Goal: Find specific page/section: Find specific page/section

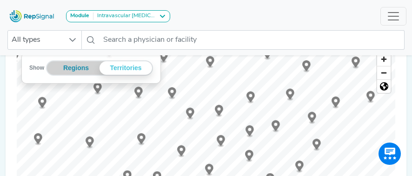
scroll to position [182, 0]
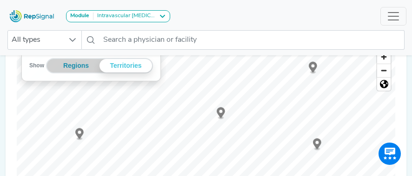
click at [222, 113] on circle "Map marker" at bounding box center [220, 111] width 3 height 3
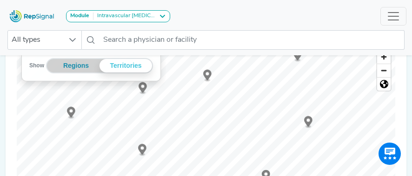
click at [209, 75] on icon "Map marker" at bounding box center [207, 75] width 8 height 11
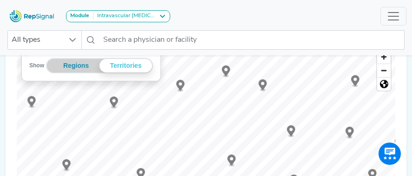
click at [227, 74] on icon "Map marker" at bounding box center [226, 71] width 8 height 11
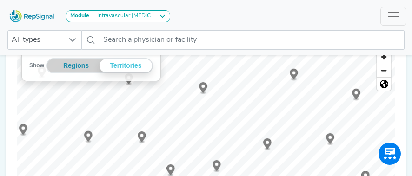
click at [292, 75] on icon "Map marker" at bounding box center [294, 74] width 8 height 11
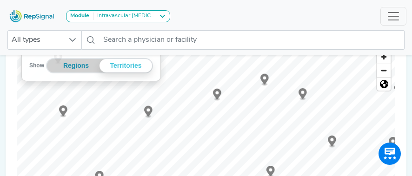
click at [266, 79] on circle "Map marker" at bounding box center [264, 77] width 3 height 3
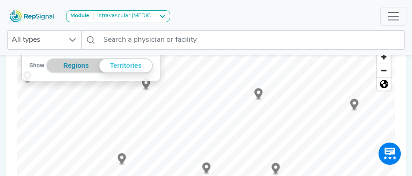
click at [260, 94] on circle "Map marker" at bounding box center [258, 92] width 3 height 3
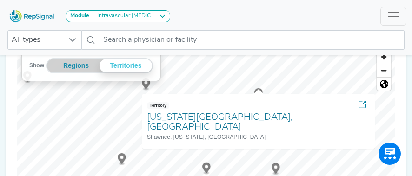
click at [148, 88] on ellipse "Map marker" at bounding box center [146, 89] width 6 height 3
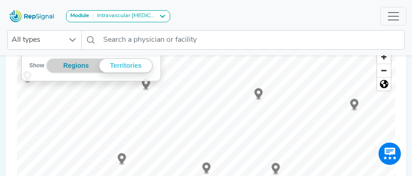
click at [148, 87] on icon "Map marker" at bounding box center [146, 84] width 8 height 11
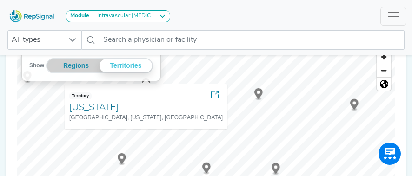
click at [148, 87] on div "Territory Kansas Hill City, Kansas, United States" at bounding box center [146, 106] width 163 height 45
click at [118, 157] on icon "Map marker" at bounding box center [122, 159] width 8 height 11
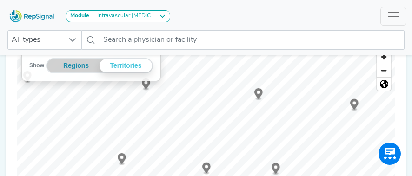
click at [121, 157] on circle "Map marker" at bounding box center [121, 157] width 3 height 3
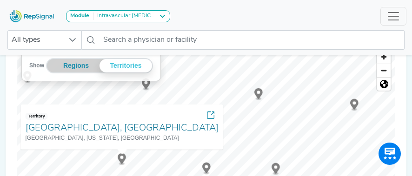
click at [121, 157] on circle "Map marker" at bounding box center [121, 157] width 3 height 3
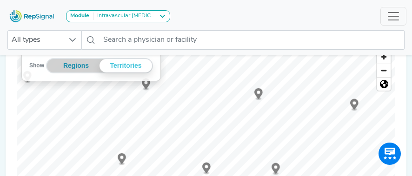
click at [206, 169] on circle "Map marker" at bounding box center [206, 166] width 3 height 3
click at [260, 93] on circle "Map marker" at bounding box center [258, 92] width 3 height 3
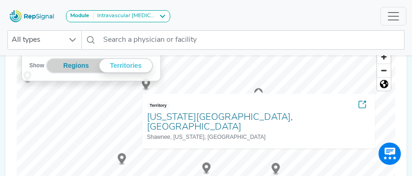
click at [123, 156] on circle "Map marker" at bounding box center [121, 157] width 3 height 3
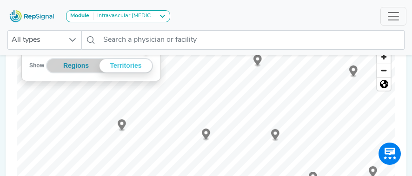
click at [207, 133] on circle "Map marker" at bounding box center [205, 132] width 3 height 3
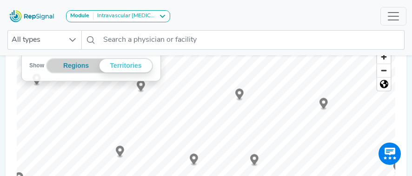
click at [142, 93] on icon "Map marker" at bounding box center [141, 87] width 8 height 13
click at [241, 94] on icon "Map marker" at bounding box center [240, 94] width 8 height 11
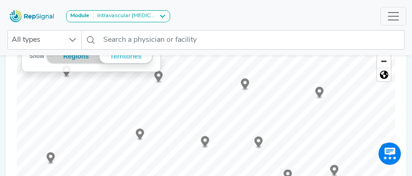
scroll to position [203, 0]
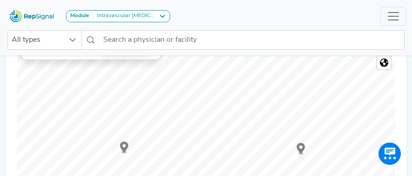
click at [301, 146] on icon "Map marker" at bounding box center [301, 148] width 8 height 11
click at [101, 74] on icon "Map marker" at bounding box center [102, 74] width 8 height 11
click at [226, 129] on circle "Map marker" at bounding box center [224, 128] width 3 height 3
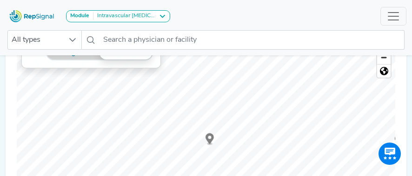
scroll to position [182, 0]
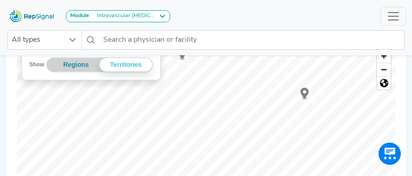
click at [303, 94] on icon "Map marker" at bounding box center [305, 93] width 8 height 11
click at [179, 122] on icon "Map marker" at bounding box center [179, 120] width 8 height 11
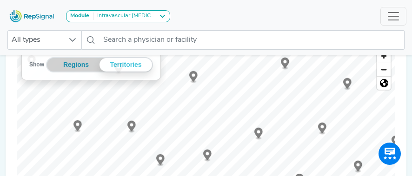
click at [324, 127] on icon "Map marker" at bounding box center [322, 128] width 8 height 11
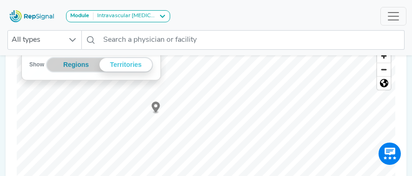
click at [155, 111] on icon "Map marker" at bounding box center [156, 107] width 8 height 11
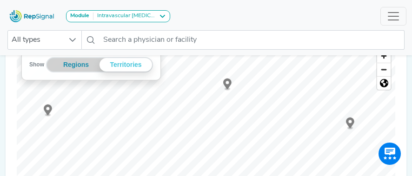
click at [229, 87] on icon "Map marker" at bounding box center [227, 84] width 8 height 11
click at [222, 124] on icon "Map marker" at bounding box center [220, 124] width 8 height 11
click at [291, 161] on circle "Map marker" at bounding box center [289, 159] width 3 height 3
click at [279, 145] on icon "Map marker" at bounding box center [280, 149] width 8 height 11
click at [272, 165] on circle "Map marker" at bounding box center [271, 164] width 3 height 3
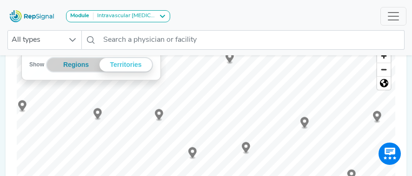
click at [306, 123] on icon "Map marker" at bounding box center [305, 122] width 8 height 11
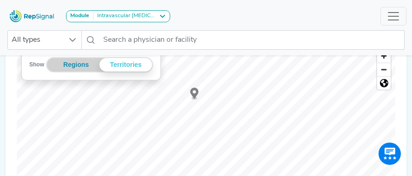
click at [208, 101] on circle "Map marker" at bounding box center [206, 99] width 3 height 3
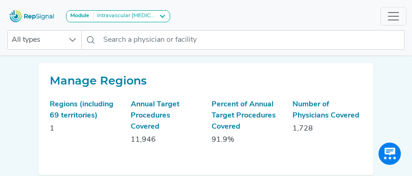
scroll to position [182, 0]
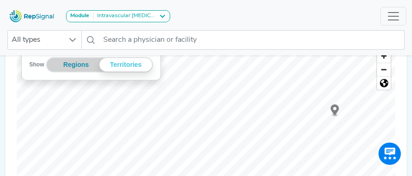
click at [337, 109] on circle "Map marker" at bounding box center [334, 108] width 3 height 3
click at [174, 157] on icon "Map marker" at bounding box center [177, 160] width 8 height 11
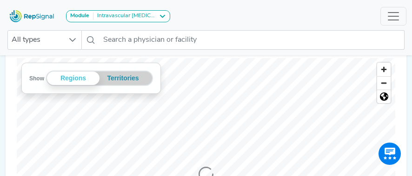
scroll to position [79, 0]
click at [115, 79] on button "Territories" at bounding box center [123, 78] width 47 height 13
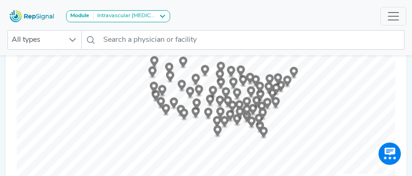
scroll to position [252, 0]
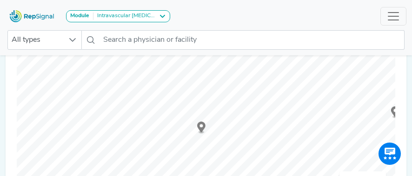
click at [202, 128] on icon "Map marker" at bounding box center [201, 127] width 8 height 11
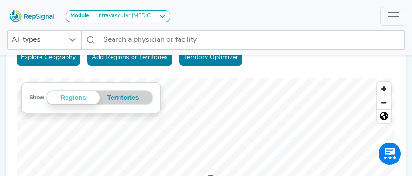
scroll to position [161, 0]
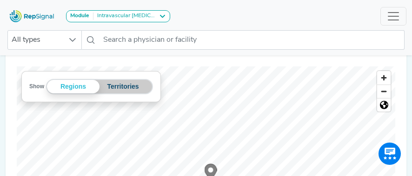
click at [119, 88] on button "Territories" at bounding box center [123, 86] width 47 height 13
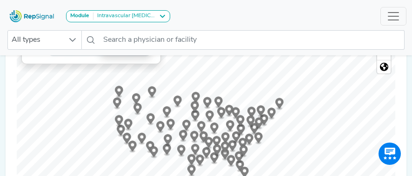
scroll to position [213, 0]
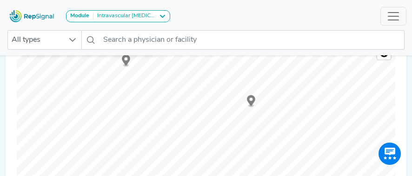
click at [252, 97] on icon "Map marker" at bounding box center [251, 100] width 8 height 11
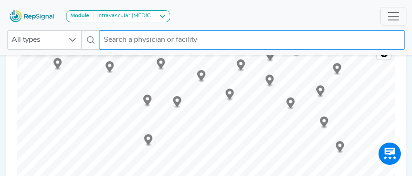
drag, startPoint x: 265, startPoint y: 143, endPoint x: 300, endPoint y: 47, distance: 102.6
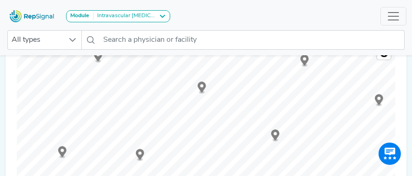
click at [203, 88] on icon "Map marker" at bounding box center [202, 87] width 8 height 11
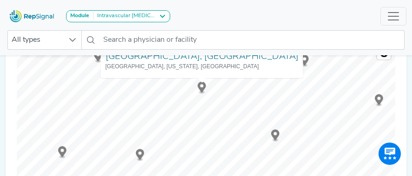
click at [277, 135] on circle "Map marker" at bounding box center [275, 133] width 3 height 3
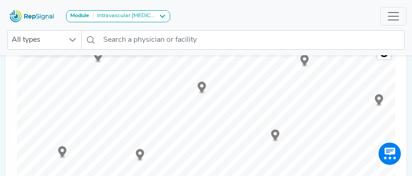
click at [277, 135] on circle "Map marker" at bounding box center [275, 133] width 3 height 3
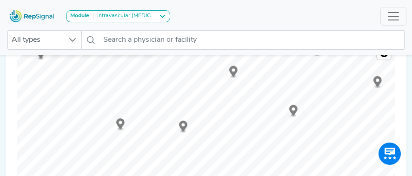
click at [295, 108] on circle "Map marker" at bounding box center [293, 109] width 3 height 3
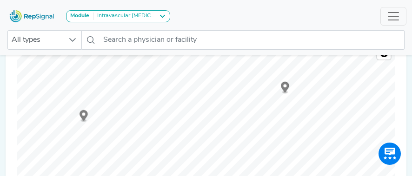
click at [81, 113] on icon "Map marker" at bounding box center [84, 115] width 8 height 11
click at [97, 135] on icon "Map marker" at bounding box center [97, 133] width 8 height 11
click at [322, 100] on circle "Map marker" at bounding box center [321, 98] width 3 height 3
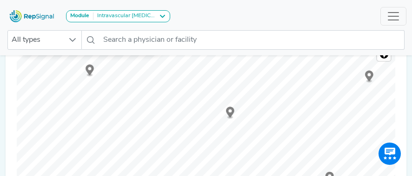
click at [228, 112] on icon "Map marker" at bounding box center [230, 112] width 8 height 11
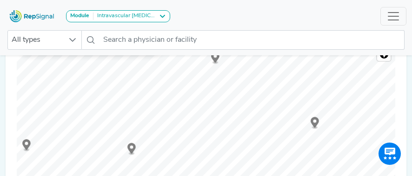
click at [149, 77] on circle "Map marker" at bounding box center [148, 75] width 3 height 3
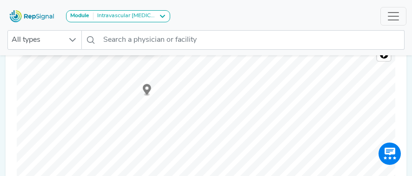
click at [148, 92] on icon "Map marker" at bounding box center [147, 89] width 8 height 11
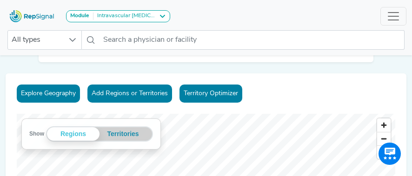
scroll to position [113, 0]
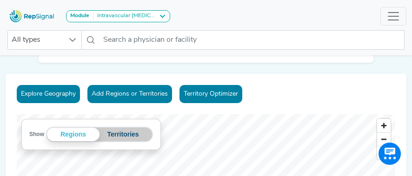
click at [108, 135] on button "Territories" at bounding box center [123, 134] width 47 height 13
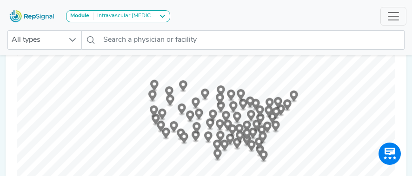
scroll to position [242, 0]
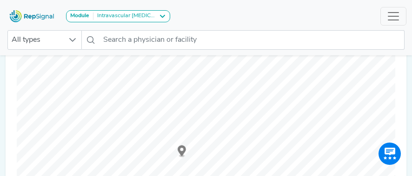
click at [182, 150] on circle "Map marker" at bounding box center [181, 149] width 3 height 3
click at [131, 98] on icon "Map marker" at bounding box center [133, 100] width 8 height 11
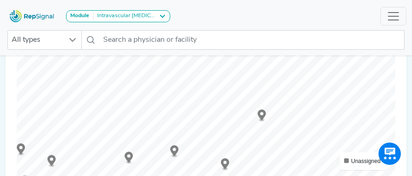
drag, startPoint x: 263, startPoint y: 85, endPoint x: 262, endPoint y: 116, distance: 30.7
click at [262, 116] on icon "Map marker" at bounding box center [262, 115] width 8 height 11
click at [94, 115] on circle "Map marker" at bounding box center [93, 113] width 3 height 3
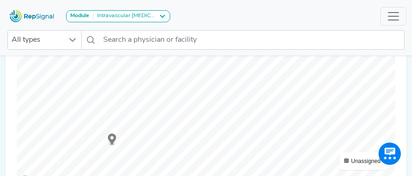
click at [128, 148] on icon "Map marker" at bounding box center [129, 147] width 8 height 11
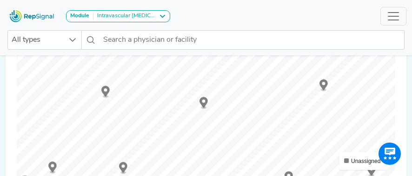
click at [206, 101] on icon "Map marker" at bounding box center [204, 102] width 8 height 11
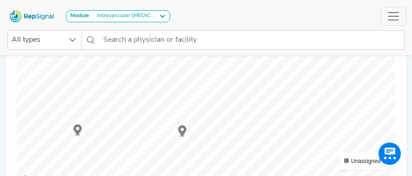
click at [183, 130] on circle "Map marker" at bounding box center [182, 129] width 3 height 3
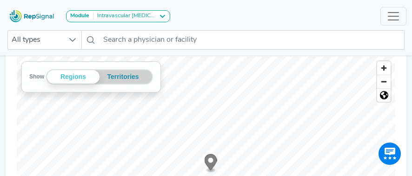
scroll to position [171, 0]
click at [129, 84] on div "Show Regions Territories Regions" at bounding box center [91, 76] width 139 height 30
click at [130, 78] on button "Territories" at bounding box center [123, 76] width 47 height 13
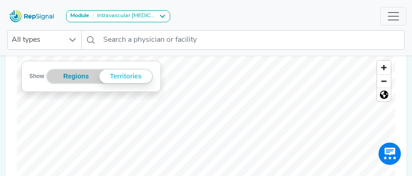
click at [215, 84] on circle "Map marker" at bounding box center [213, 82] width 3 height 3
click at [270, 163] on icon "Map marker" at bounding box center [271, 166] width 8 height 11
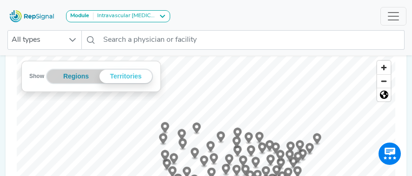
click at [242, 56] on div at bounding box center [206, 56] width 379 height 0
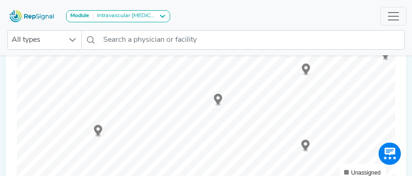
scroll to position [259, 1]
click at [158, 87] on icon "Map marker" at bounding box center [162, 86] width 8 height 11
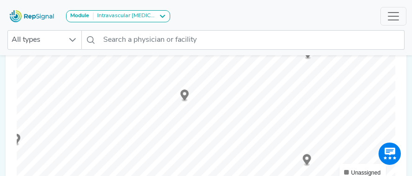
click at [187, 100] on icon "Map marker" at bounding box center [185, 96] width 8 height 13
click at [147, 132] on icon "Map marker" at bounding box center [146, 131] width 8 height 11
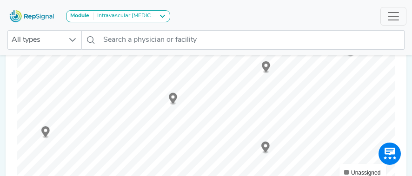
click at [265, 69] on circle "Map marker" at bounding box center [264, 68] width 3 height 3
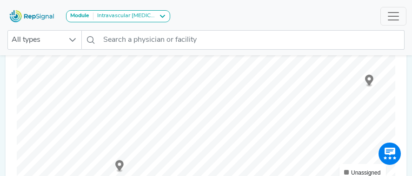
click at [119, 169] on icon "Map marker" at bounding box center [119, 166] width 8 height 11
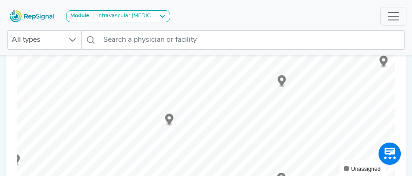
scroll to position [271, 1]
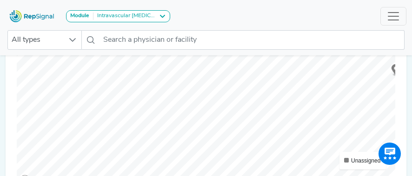
click at [130, 112] on icon "Map marker" at bounding box center [130, 111] width 8 height 11
